Goal: Transaction & Acquisition: Purchase product/service

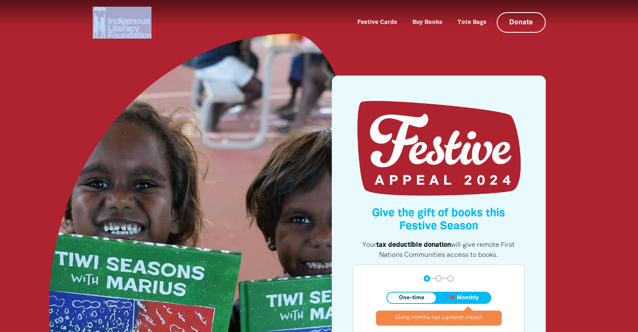
drag, startPoint x: 152, startPoint y: 35, endPoint x: 115, endPoint y: 21, distance: 39.9
click at [115, 21] on div "Festive Cards Buy Books Tote Bags Donate Festive Cards Buy Books Tote Bags Dona…" at bounding box center [319, 23] width 453 height 32
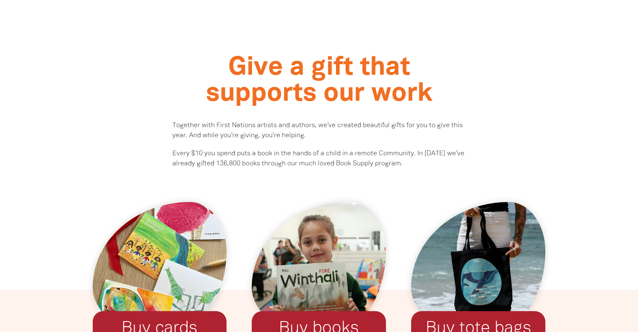
scroll to position [587, 0]
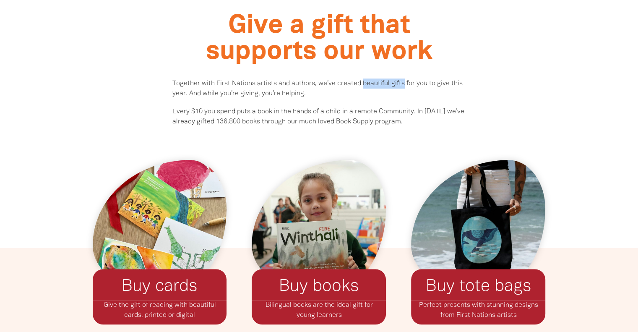
drag, startPoint x: 361, startPoint y: 82, endPoint x: 401, endPoint y: 81, distance: 40.2
click at [401, 81] on p "Together with First Nations artists and authors, we’ve created beautiful gifts …" at bounding box center [318, 88] width 293 height 20
copy p "beautiful gifts"
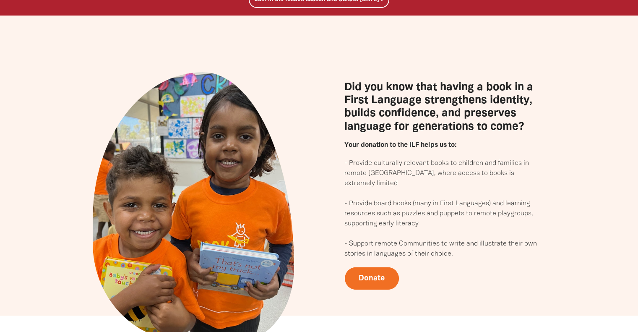
scroll to position [964, 0]
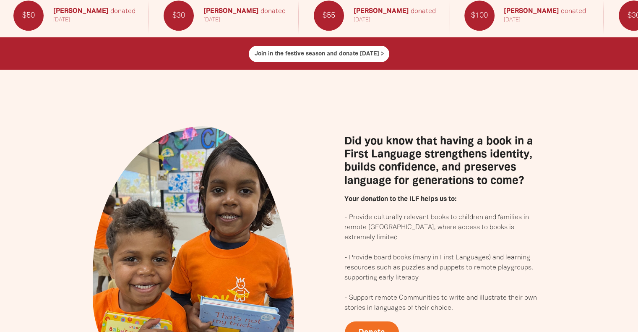
click at [316, 55] on link "Join in the festive season and donate [DATE] >" at bounding box center [319, 54] width 141 height 16
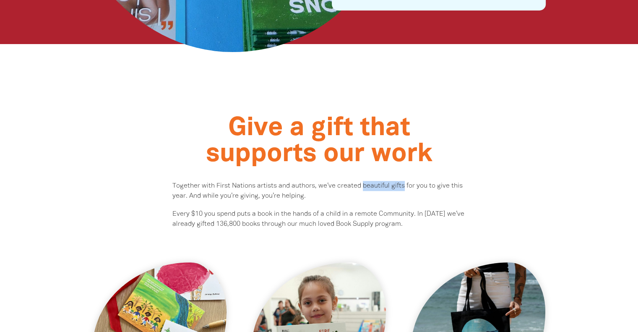
scroll to position [443, 0]
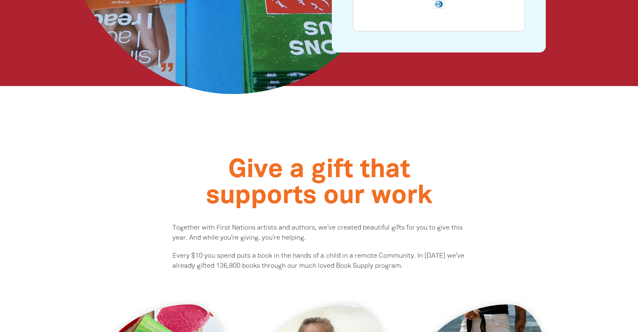
click at [94, 150] on div "Give a gift that supports our work Together with First Nations artists and auth…" at bounding box center [318, 239] width 503 height 306
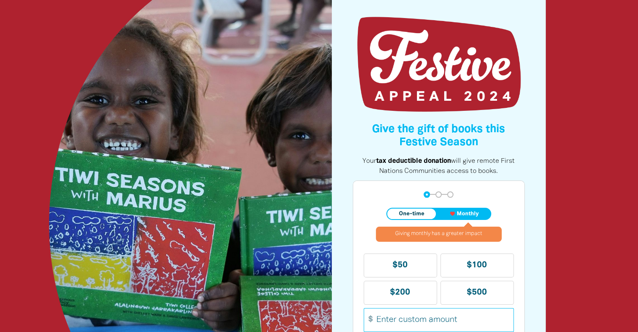
scroll to position [0, 0]
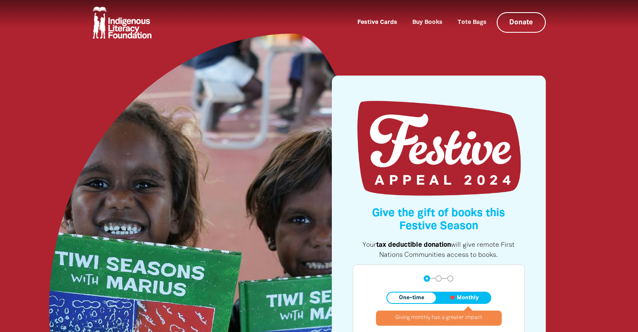
click at [383, 22] on link "Festive Cards" at bounding box center [377, 22] width 50 height 13
